Goal: Find specific page/section: Find specific page/section

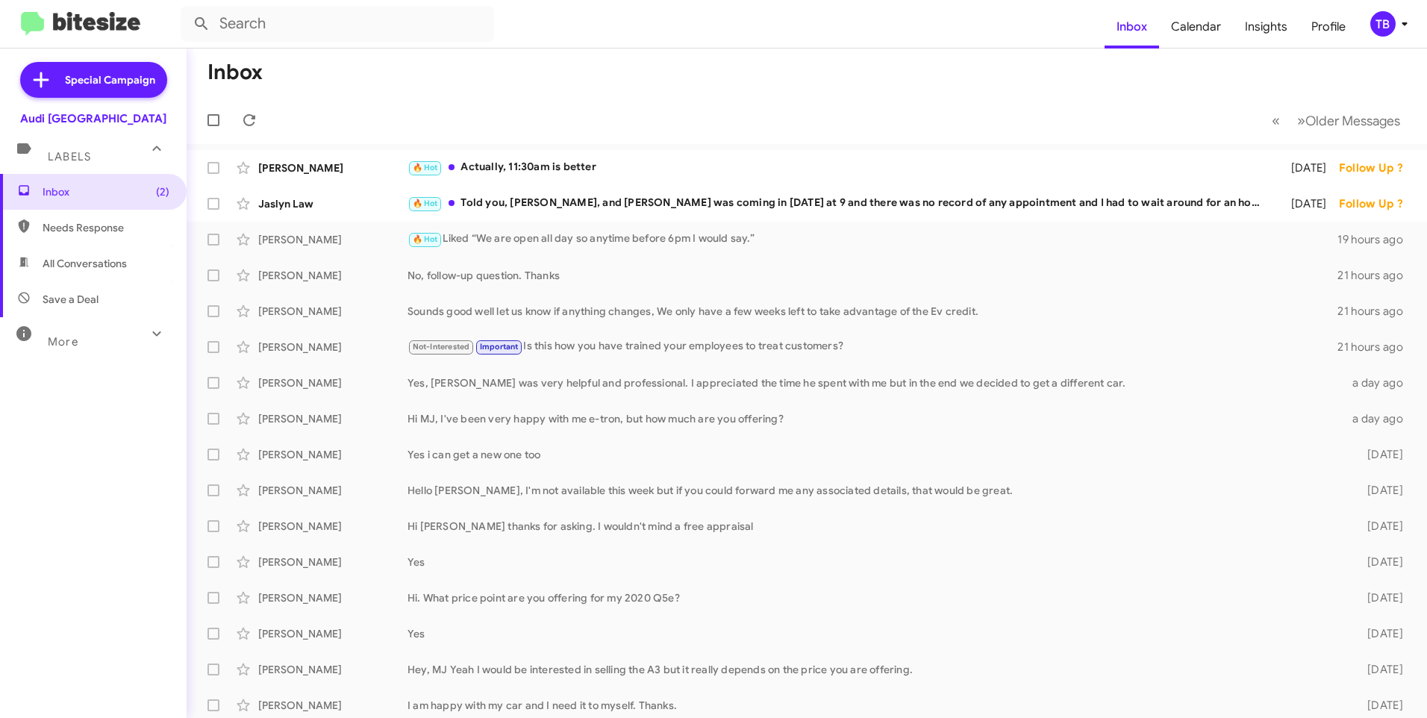
click at [561, 65] on mat-toolbar-row "Inbox" at bounding box center [807, 73] width 1241 height 48
click at [11, 228] on span "Needs Response" at bounding box center [93, 228] width 187 height 36
type input "in:needs-response"
